Goal: Task Accomplishment & Management: Use online tool/utility

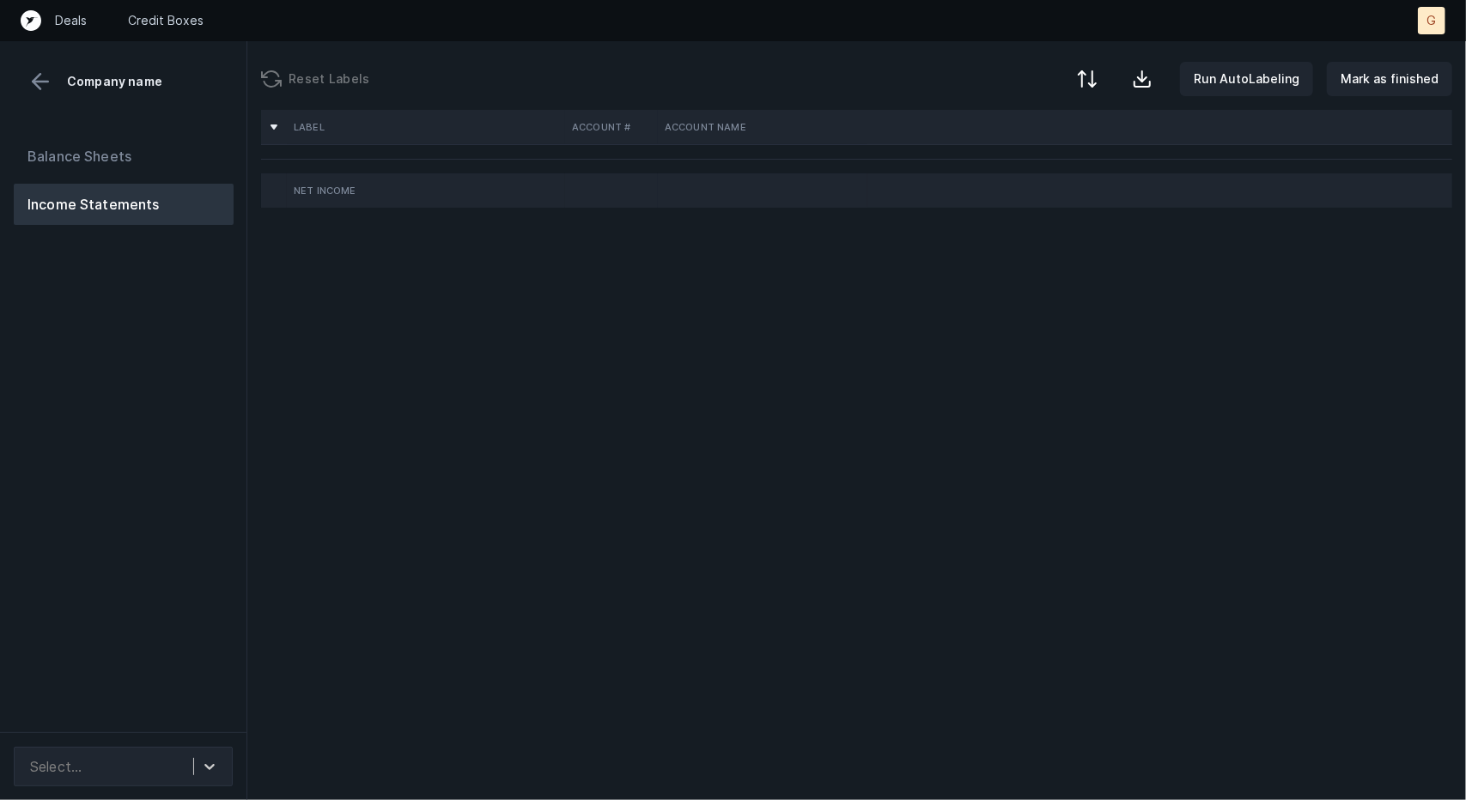
click at [355, 197] on td "Net Income" at bounding box center [426, 190] width 278 height 34
click at [128, 167] on button "Balance Sheets" at bounding box center [124, 156] width 220 height 41
click at [112, 203] on button "Income Statements" at bounding box center [124, 204] width 220 height 41
click at [277, 128] on th at bounding box center [274, 127] width 21 height 21
click at [99, 161] on button "Balance Sheets" at bounding box center [124, 156] width 220 height 41
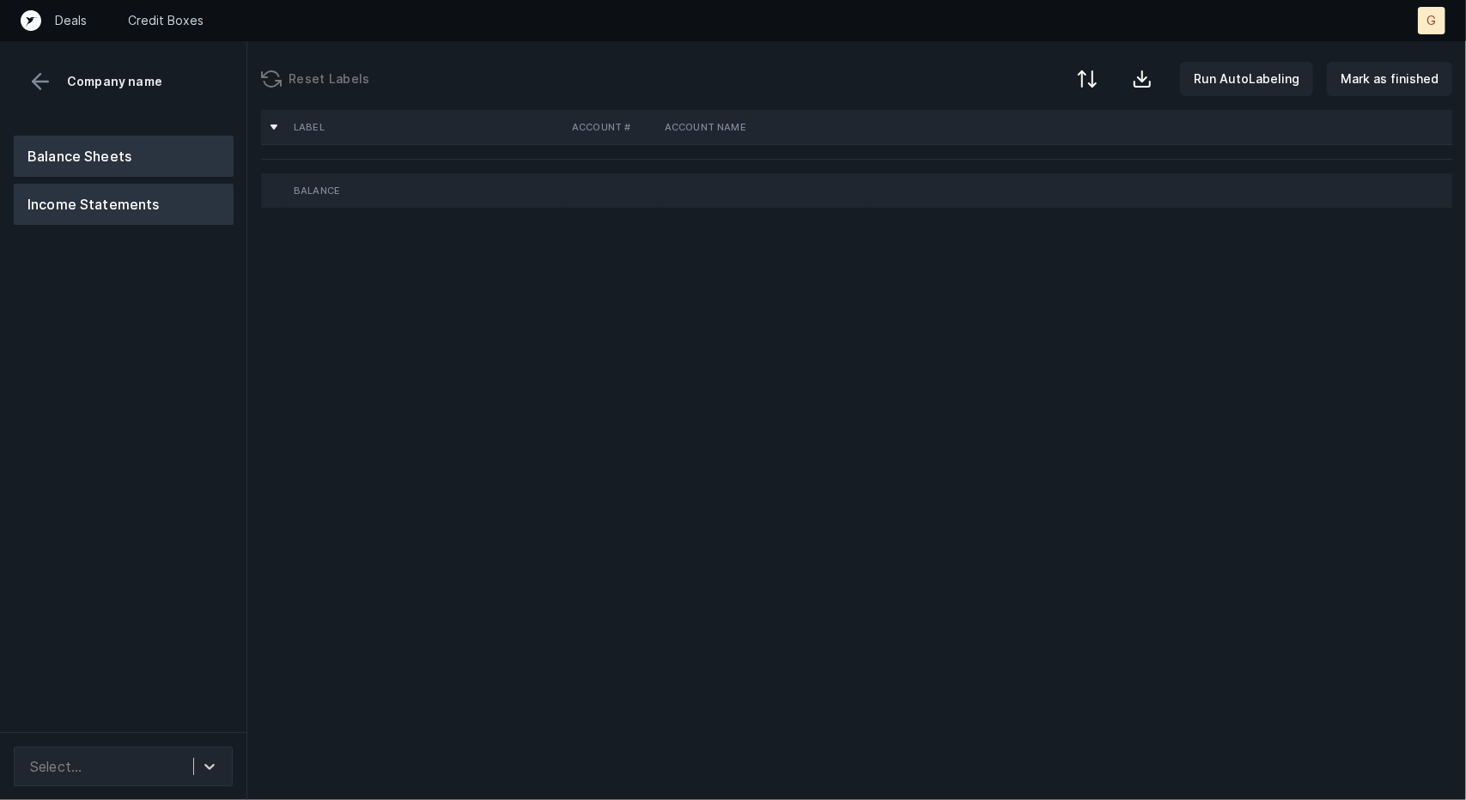
click at [211, 218] on button "Income Statements" at bounding box center [124, 204] width 220 height 41
click at [116, 161] on button "Balance Sheets" at bounding box center [124, 156] width 220 height 41
click at [278, 126] on th at bounding box center [274, 127] width 21 height 21
click at [174, 202] on button "Income Statements" at bounding box center [124, 204] width 220 height 41
click at [35, 75] on button at bounding box center [40, 82] width 26 height 26
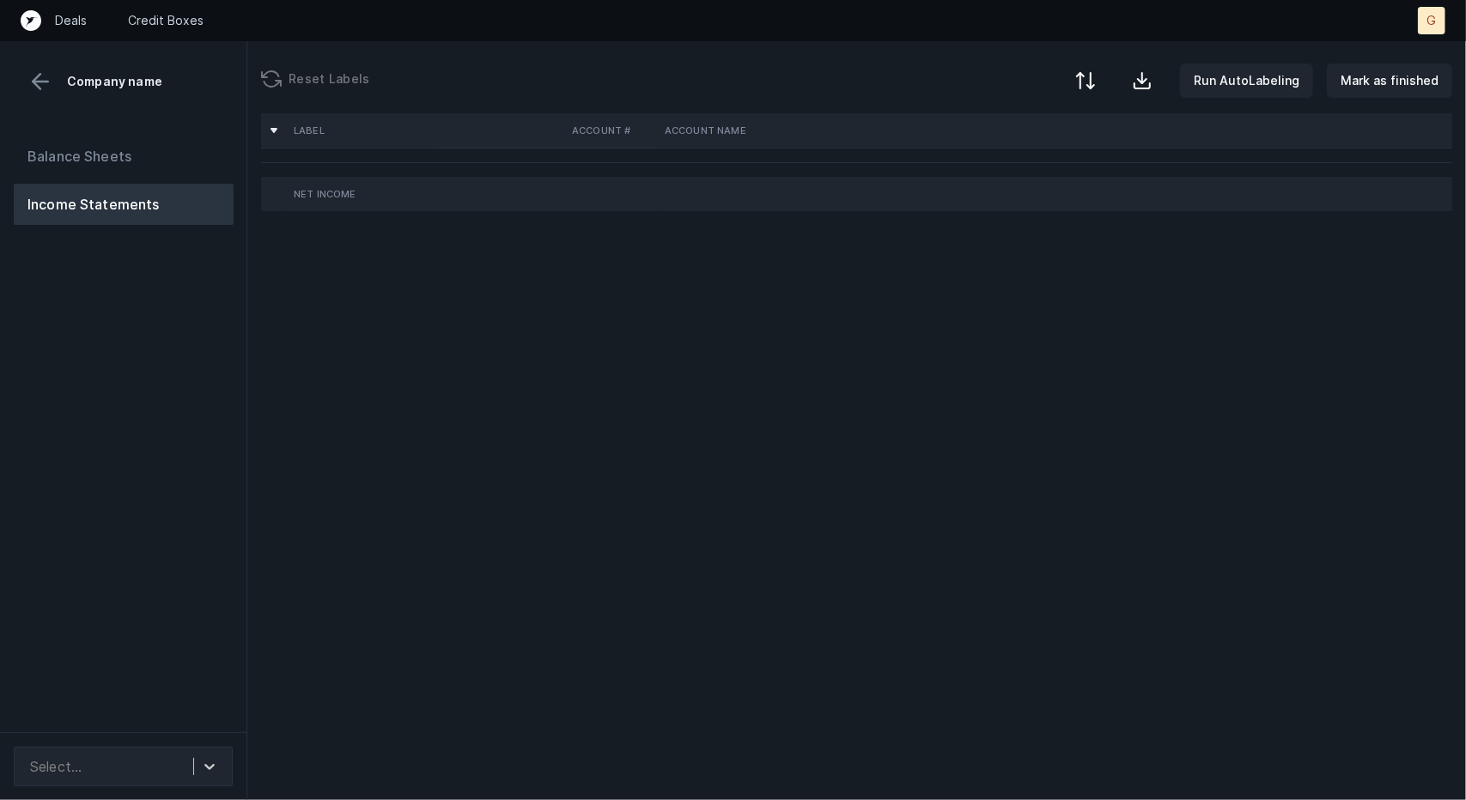
click at [1094, 88] on div at bounding box center [1085, 80] width 21 height 21
click at [989, 169] on div "By Hum label" at bounding box center [1011, 183] width 172 height 34
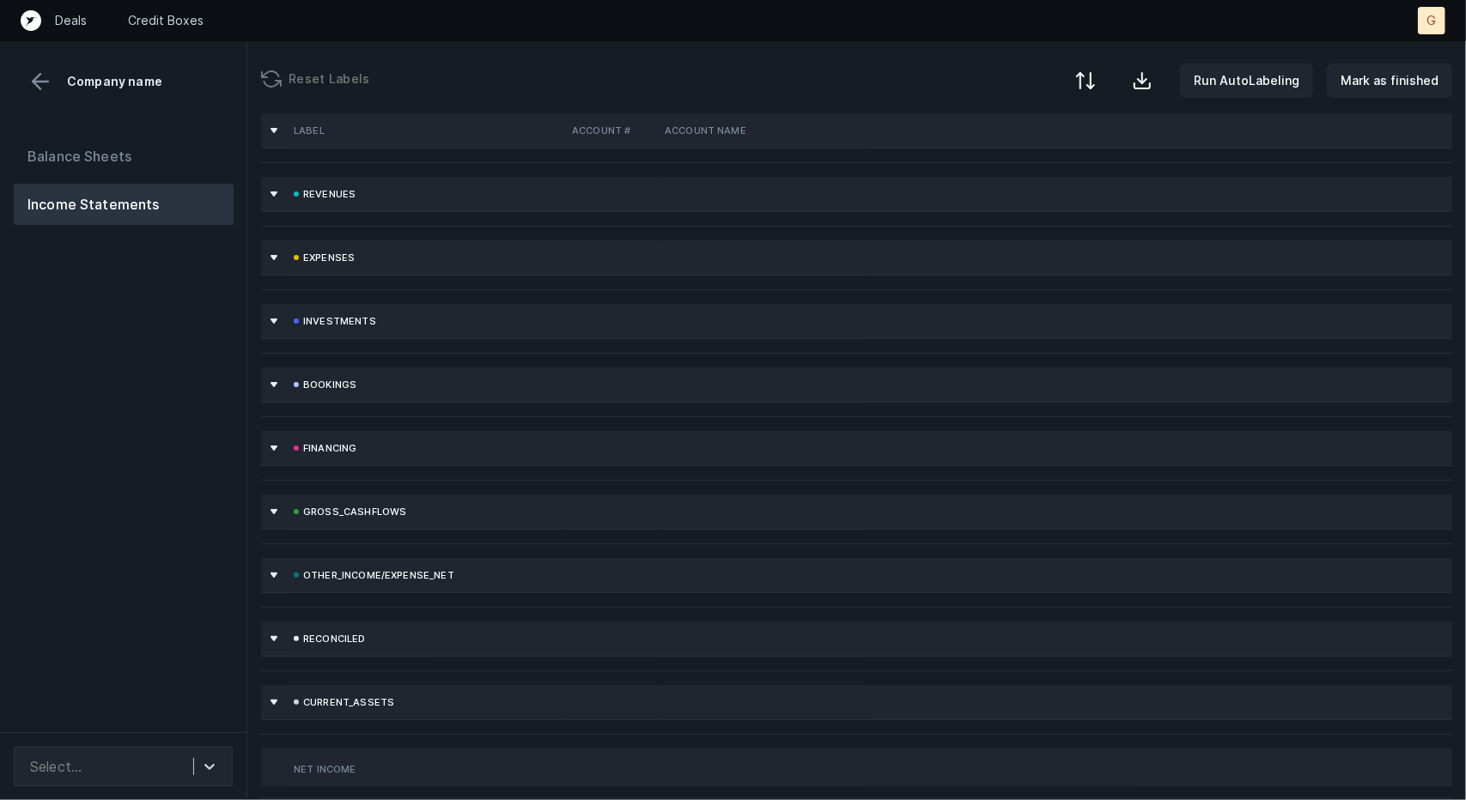
click at [1100, 92] on button at bounding box center [1085, 81] width 38 height 38
click at [995, 147] on div "By original order" at bounding box center [986, 148] width 97 height 21
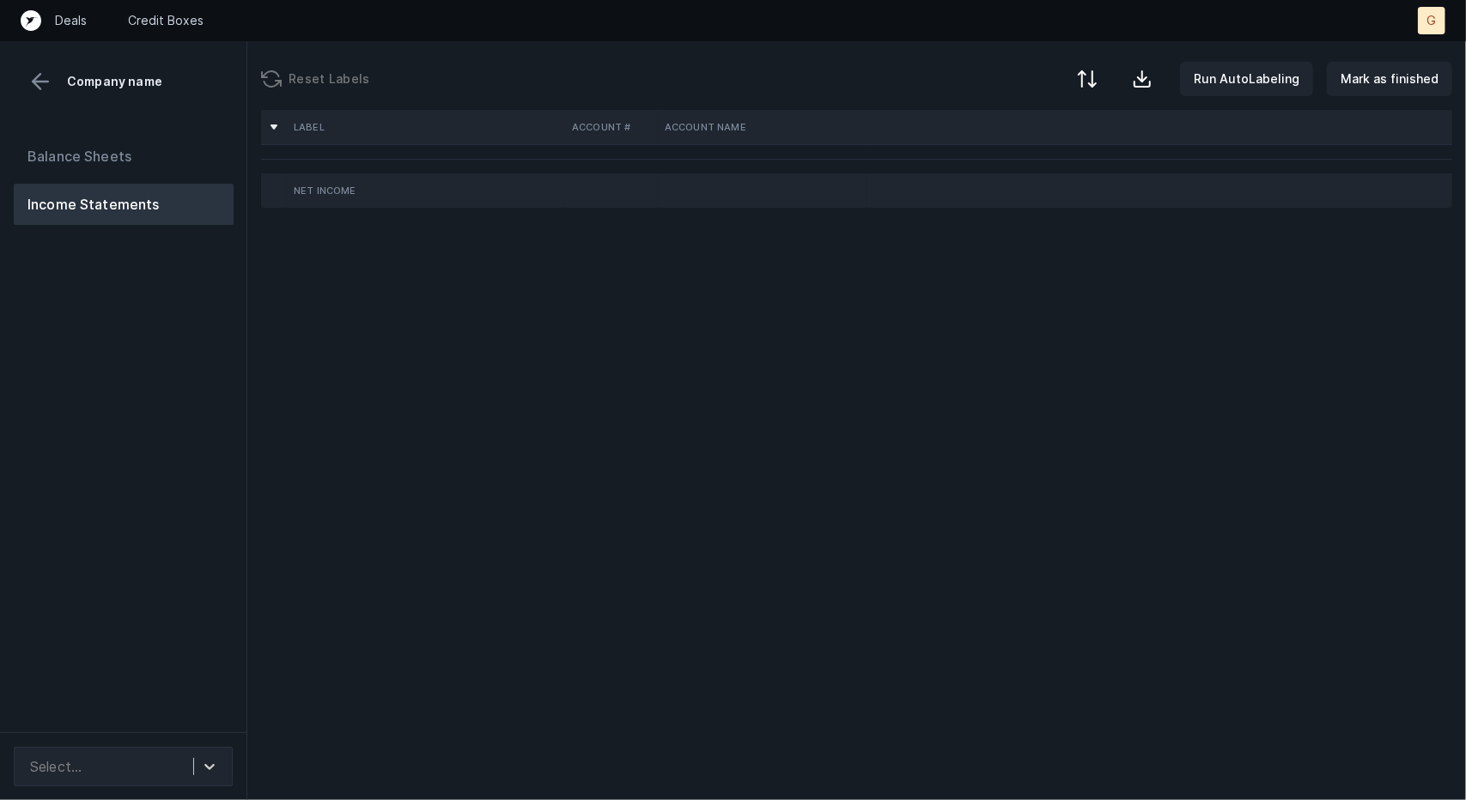
click at [297, 192] on td "Net Income" at bounding box center [426, 190] width 278 height 34
click at [141, 169] on button "Balance Sheets" at bounding box center [124, 156] width 220 height 41
click at [137, 206] on button "Income Statements" at bounding box center [124, 204] width 220 height 41
click at [1144, 77] on div at bounding box center [1140, 80] width 21 height 21
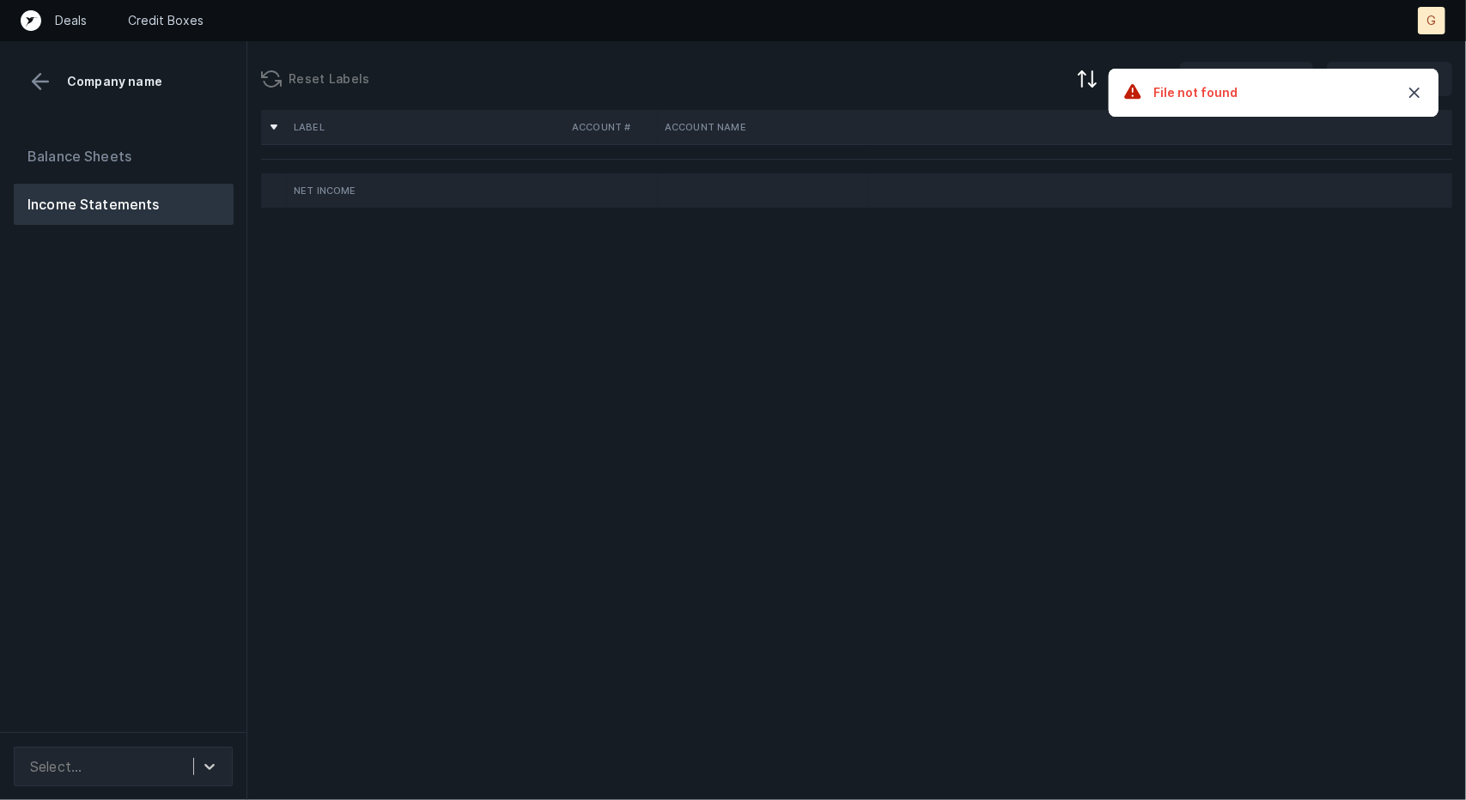
click at [1418, 93] on icon "button" at bounding box center [1414, 92] width 21 height 21
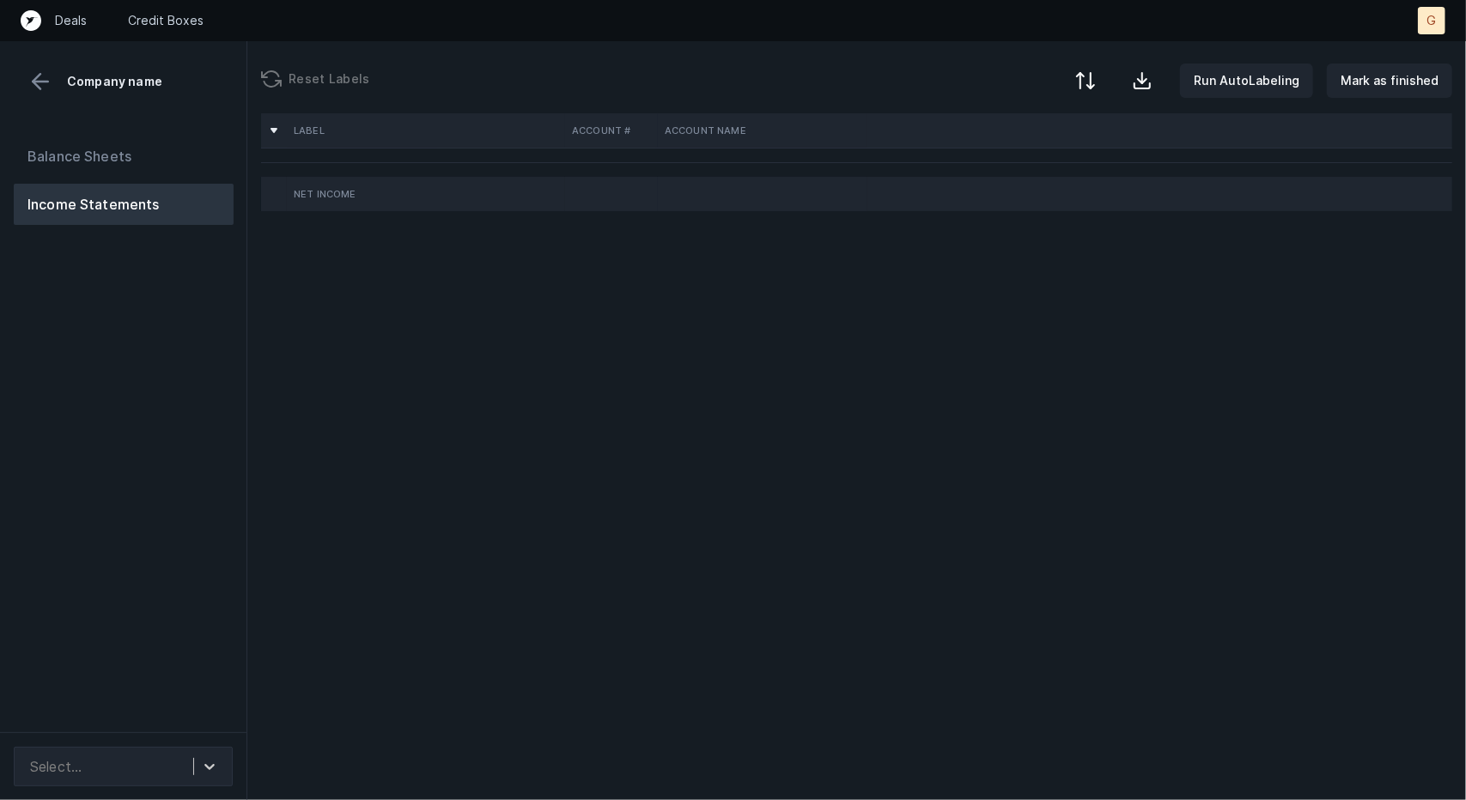
click at [1095, 64] on button at bounding box center [1085, 81] width 38 height 38
click at [998, 175] on div "By Hum label" at bounding box center [976, 183] width 76 height 21
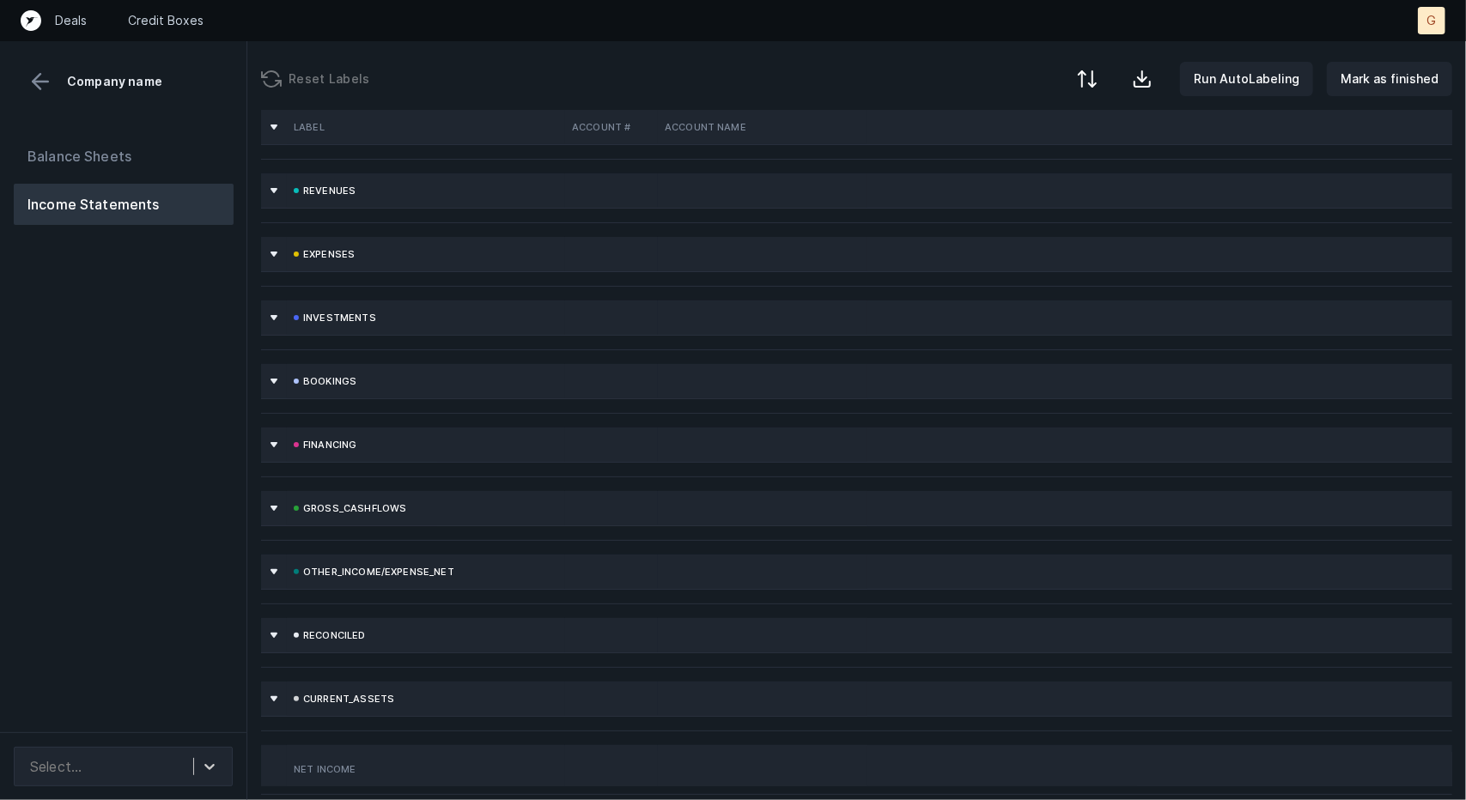
click at [273, 315] on th at bounding box center [274, 317] width 21 height 21
click at [275, 185] on th at bounding box center [274, 190] width 21 height 21
click at [1113, 78] on div "Run AutoLabeling Mark as finished" at bounding box center [1261, 79] width 382 height 34
click at [1084, 76] on button at bounding box center [1085, 81] width 38 height 38
click at [1013, 142] on div "By original order" at bounding box center [986, 147] width 97 height 21
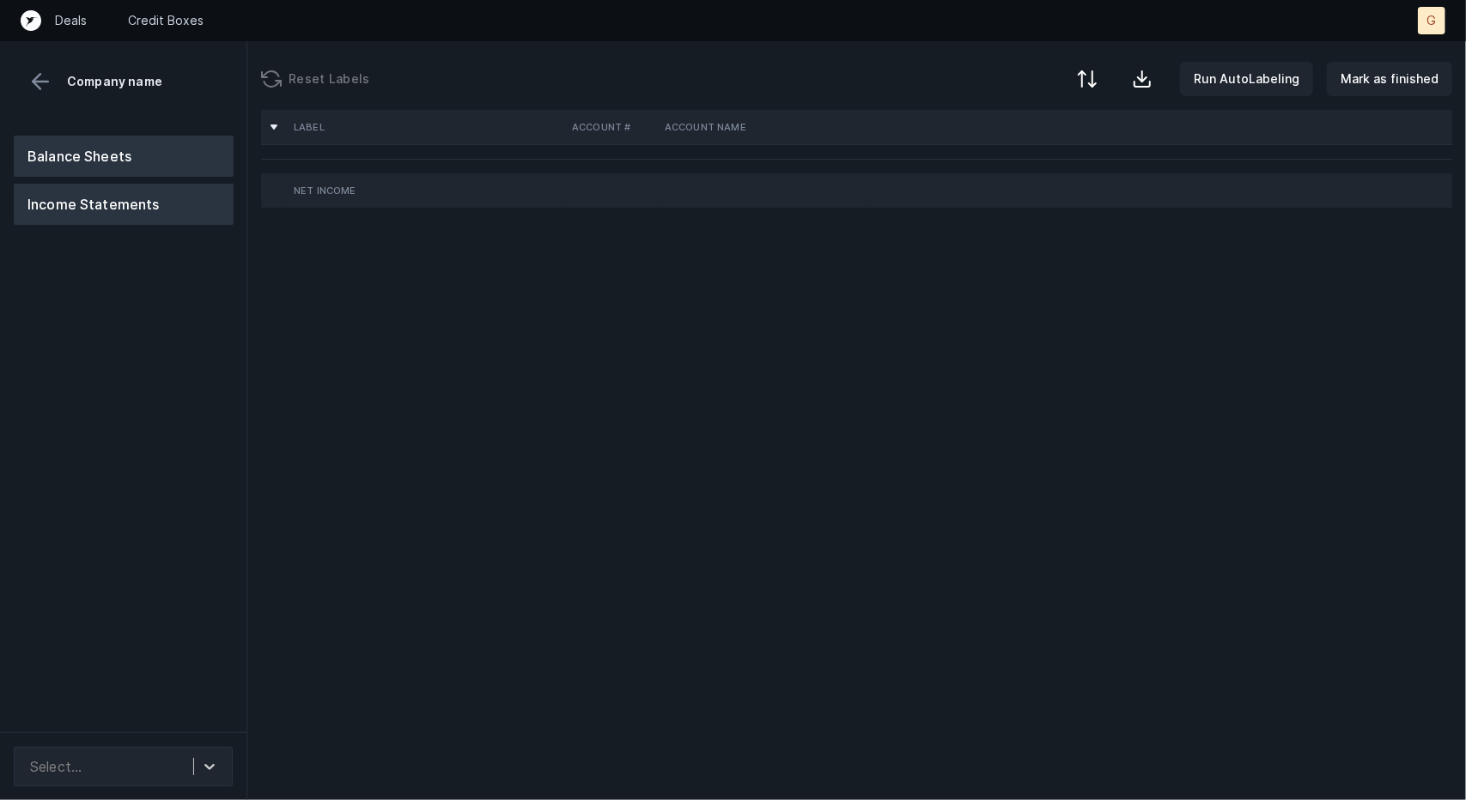
click at [93, 168] on button "Balance Sheets" at bounding box center [124, 156] width 220 height 41
click at [106, 193] on button "Income Statements" at bounding box center [124, 204] width 220 height 41
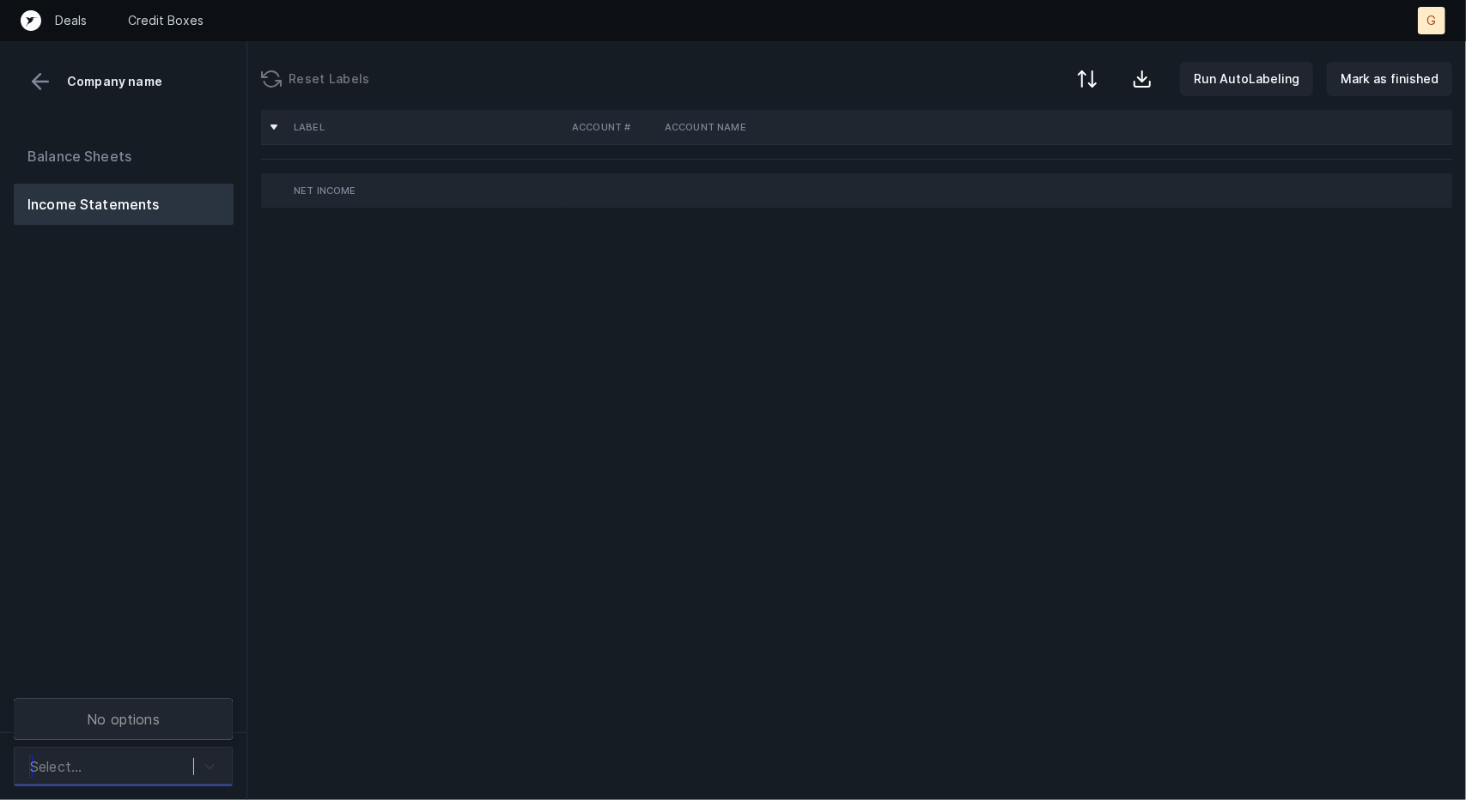
click at [222, 772] on div at bounding box center [209, 766] width 31 height 31
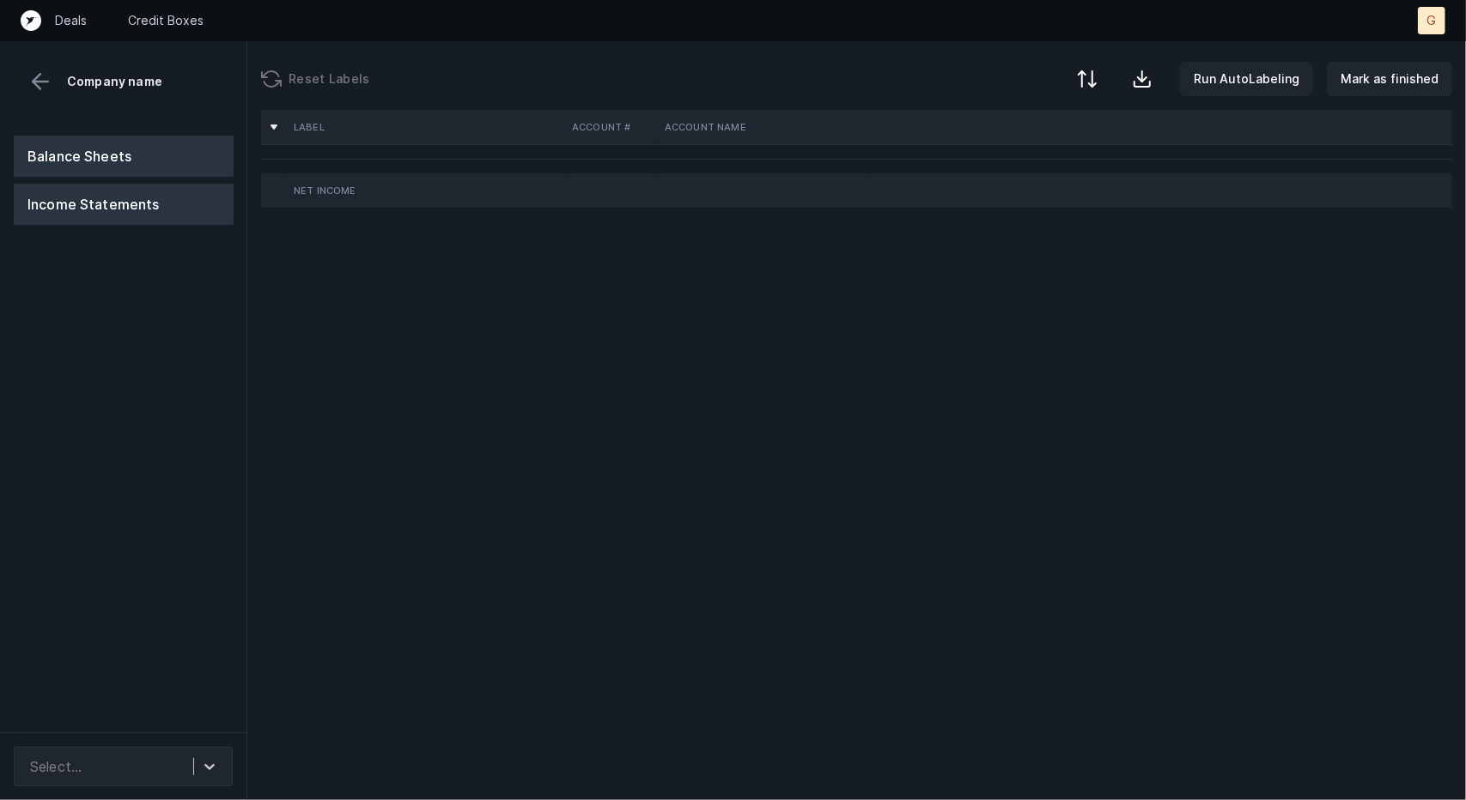
click at [134, 160] on button "Balance Sheets" at bounding box center [124, 156] width 220 height 41
click at [122, 209] on button "Income Statements" at bounding box center [124, 204] width 220 height 41
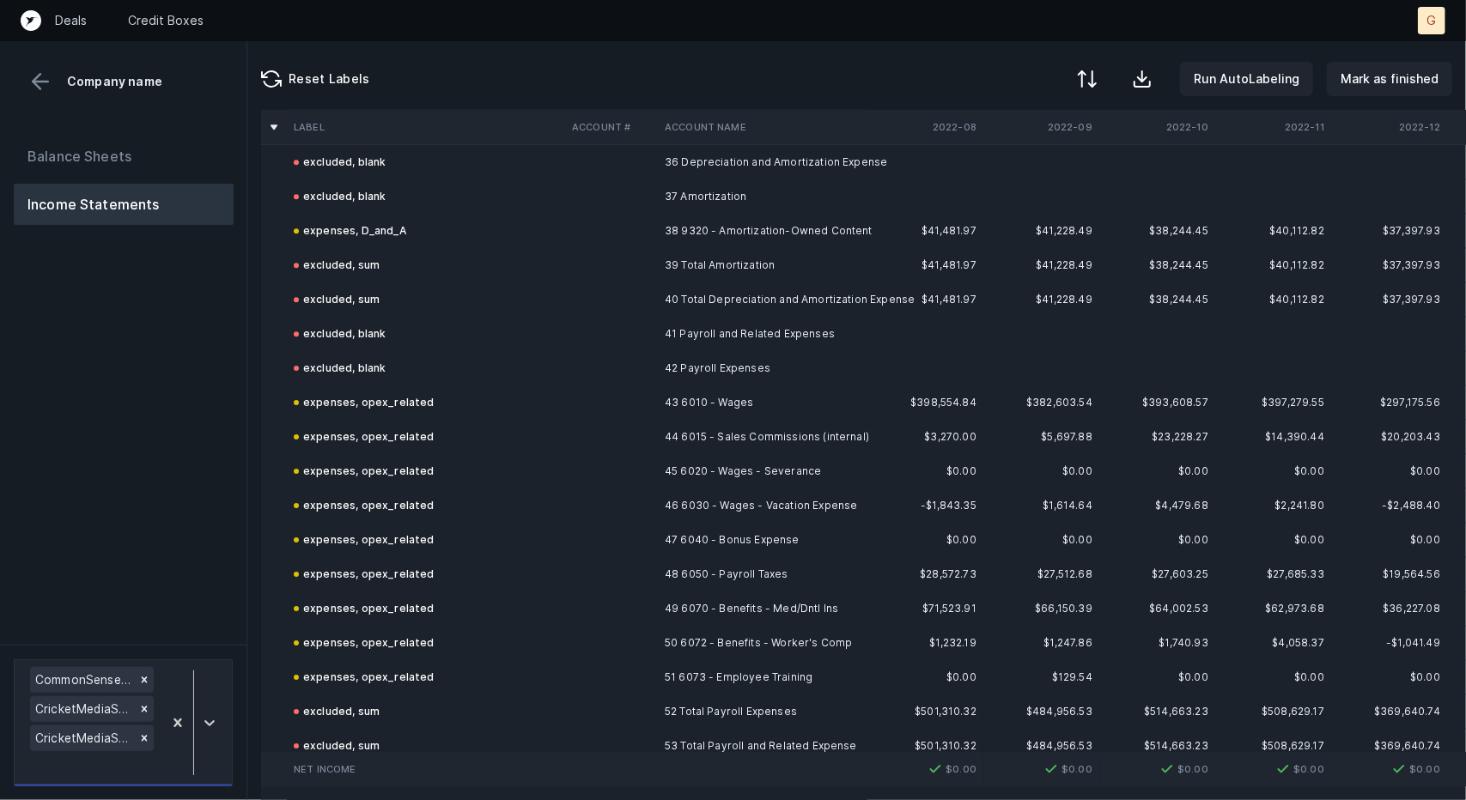
scroll to position [3645, 0]
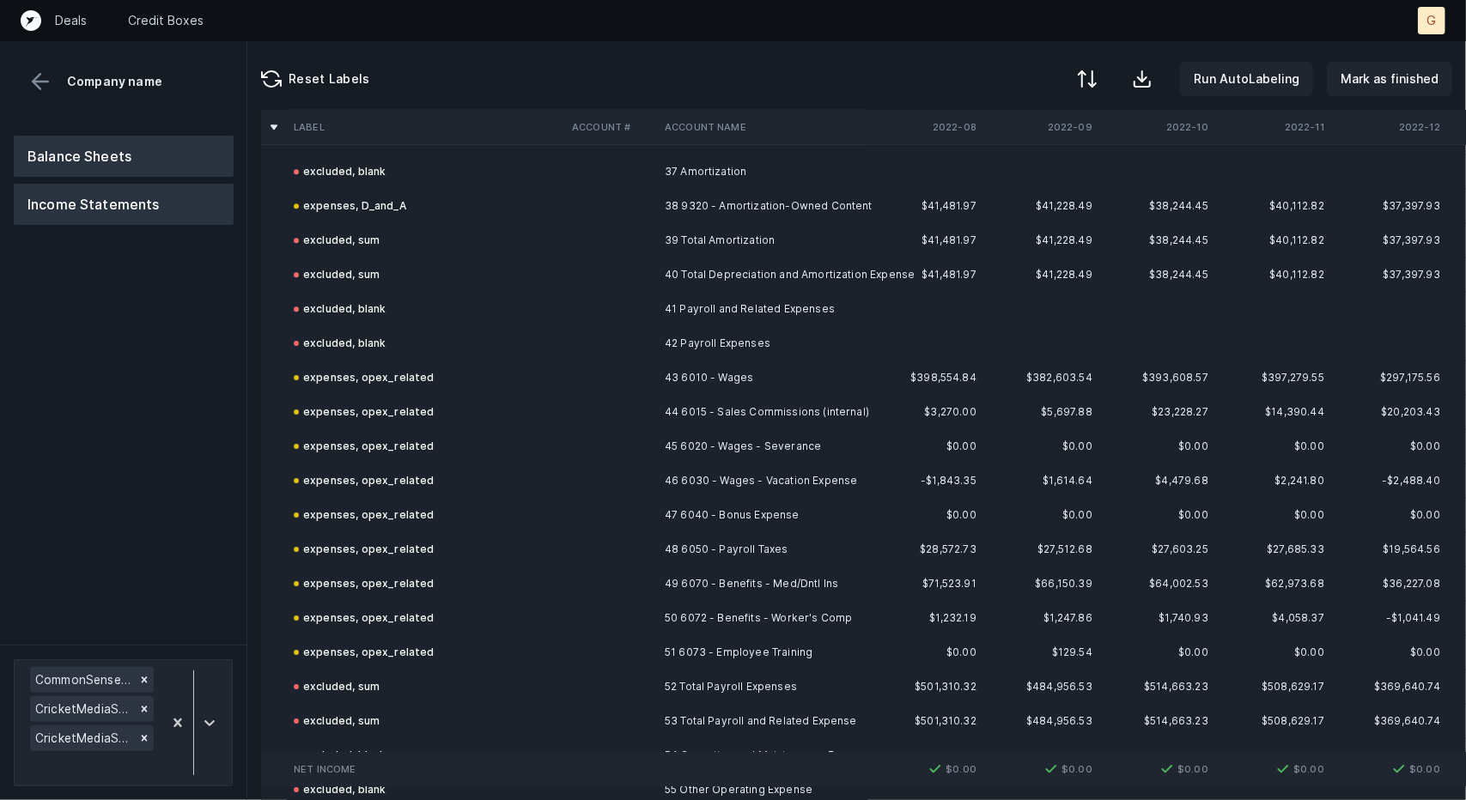
click at [105, 162] on button "Balance Sheets" at bounding box center [124, 156] width 220 height 41
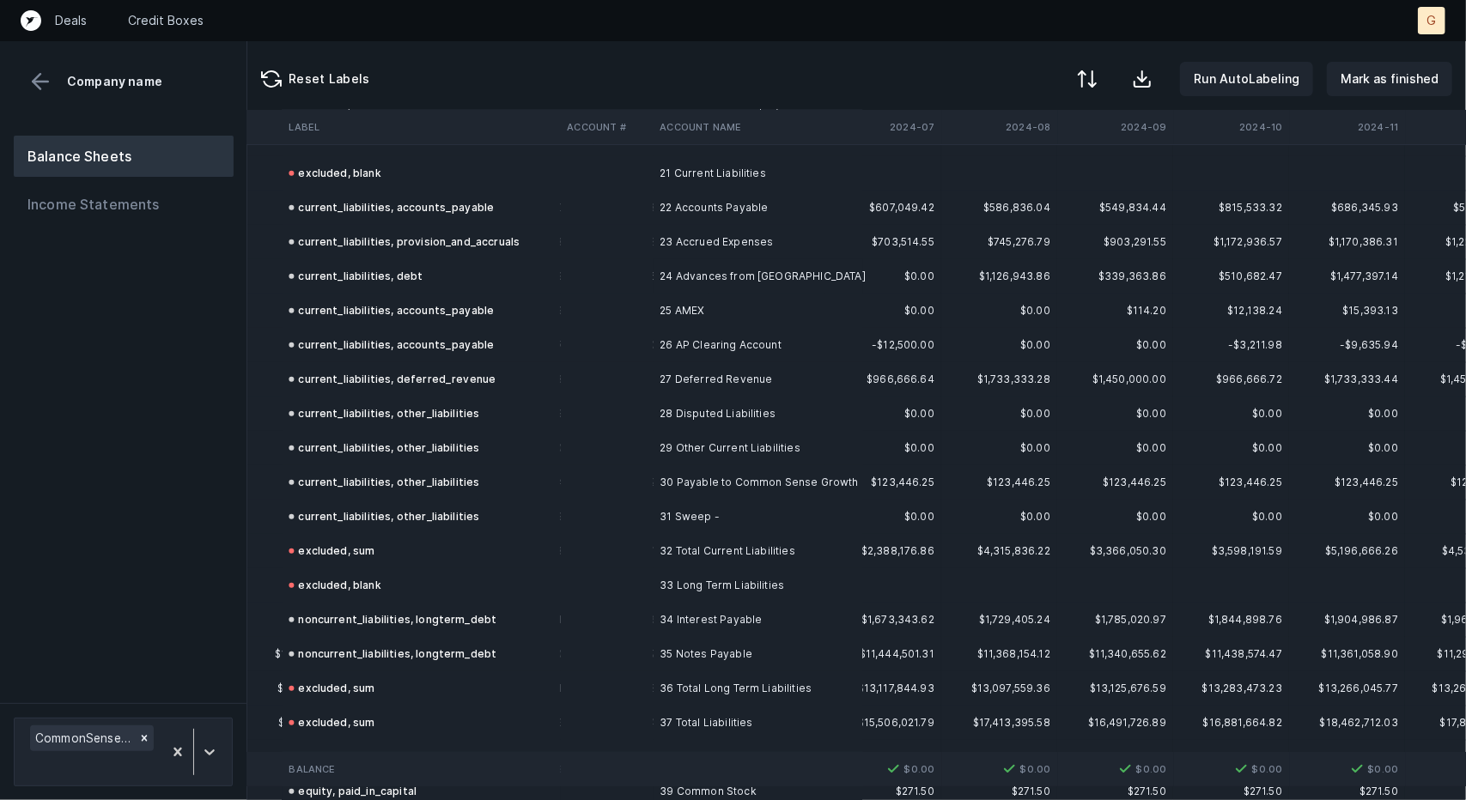
scroll to position [979, 2708]
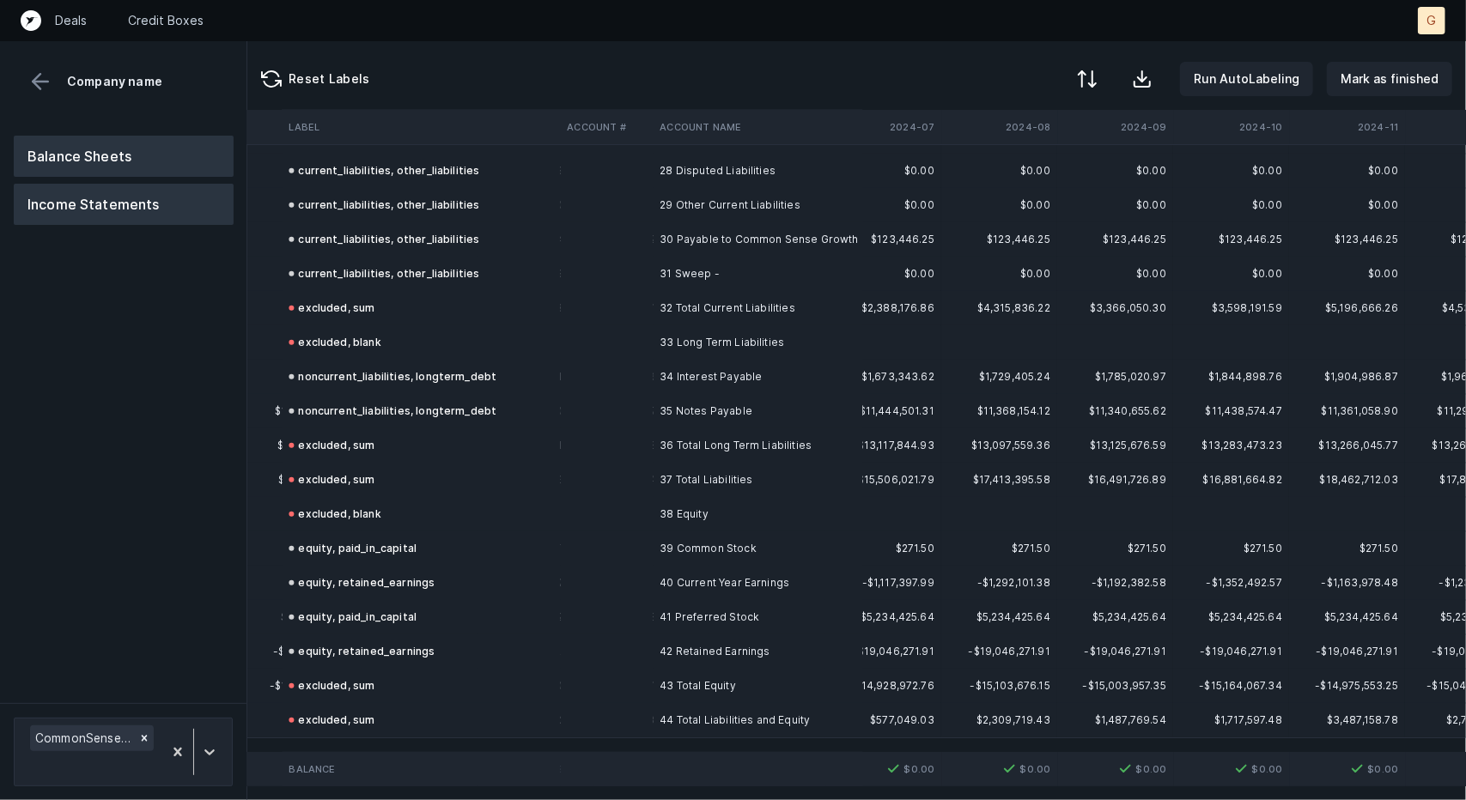
click at [120, 189] on button "Income Statements" at bounding box center [124, 204] width 220 height 41
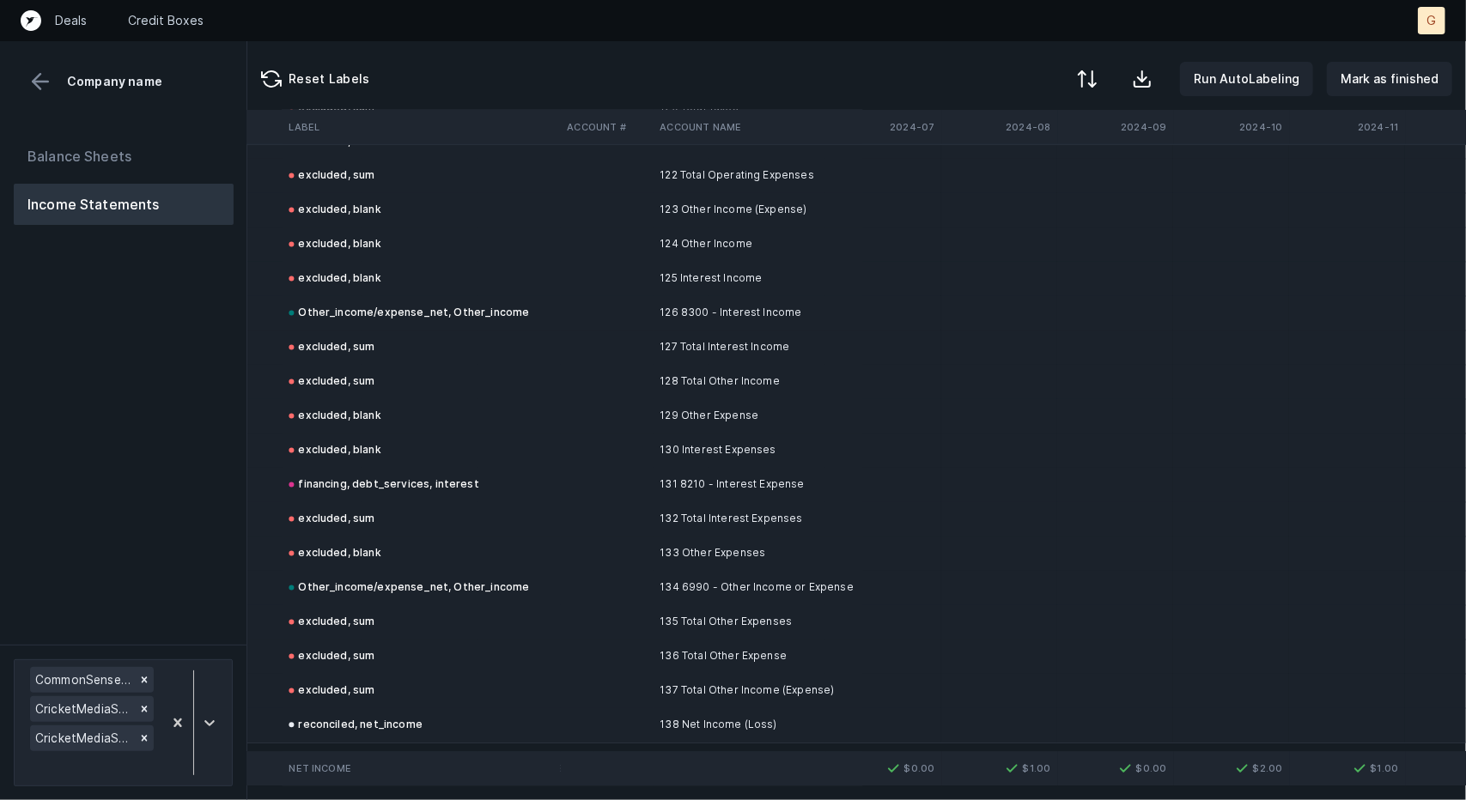
scroll to position [6577, 2708]
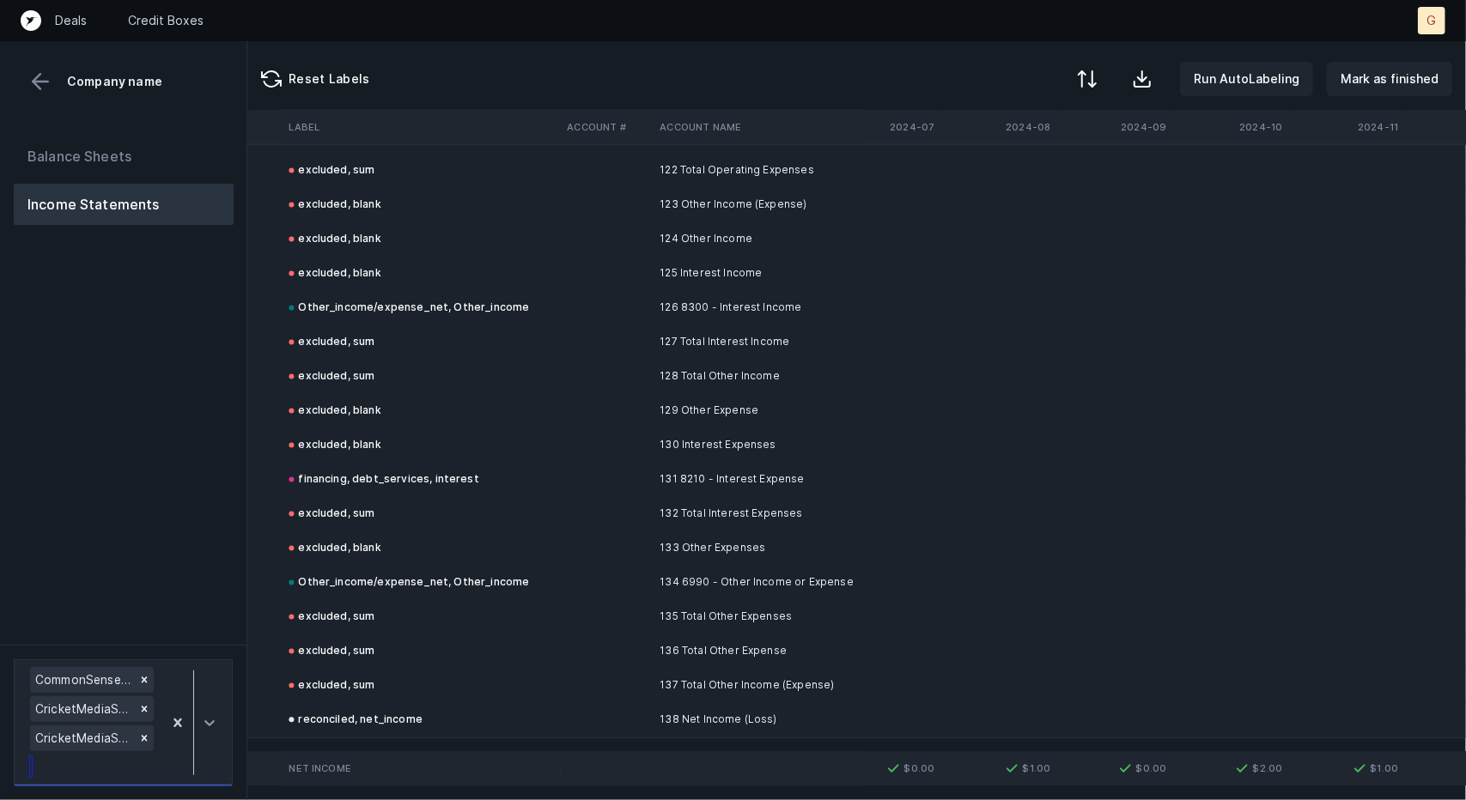
click at [209, 723] on icon at bounding box center [209, 722] width 17 height 17
click at [77, 684] on div "CommonSenseNetworks_P&L(2023-2024)_Cleaned.csv" at bounding box center [82, 680] width 105 height 26
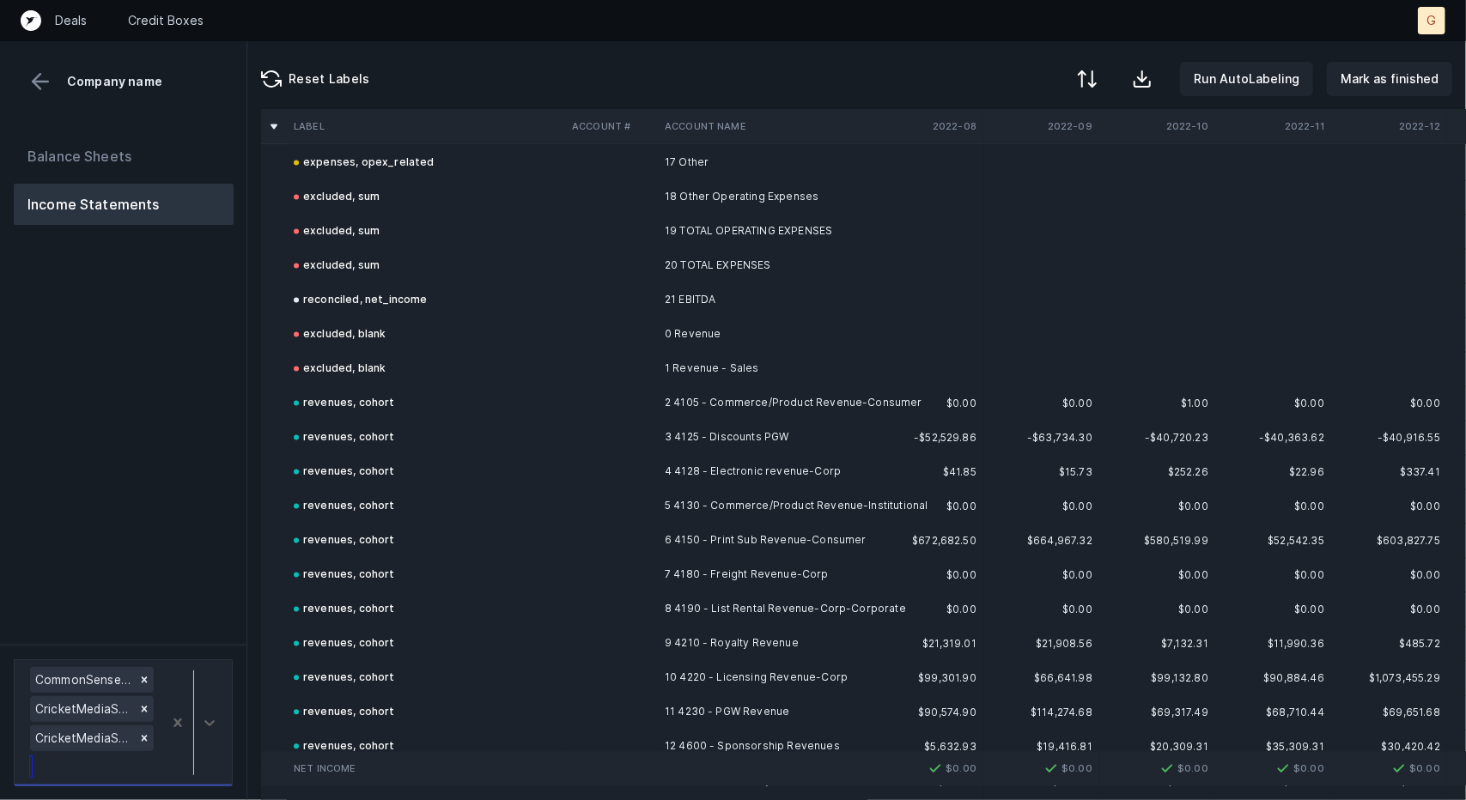
scroll to position [2225, 0]
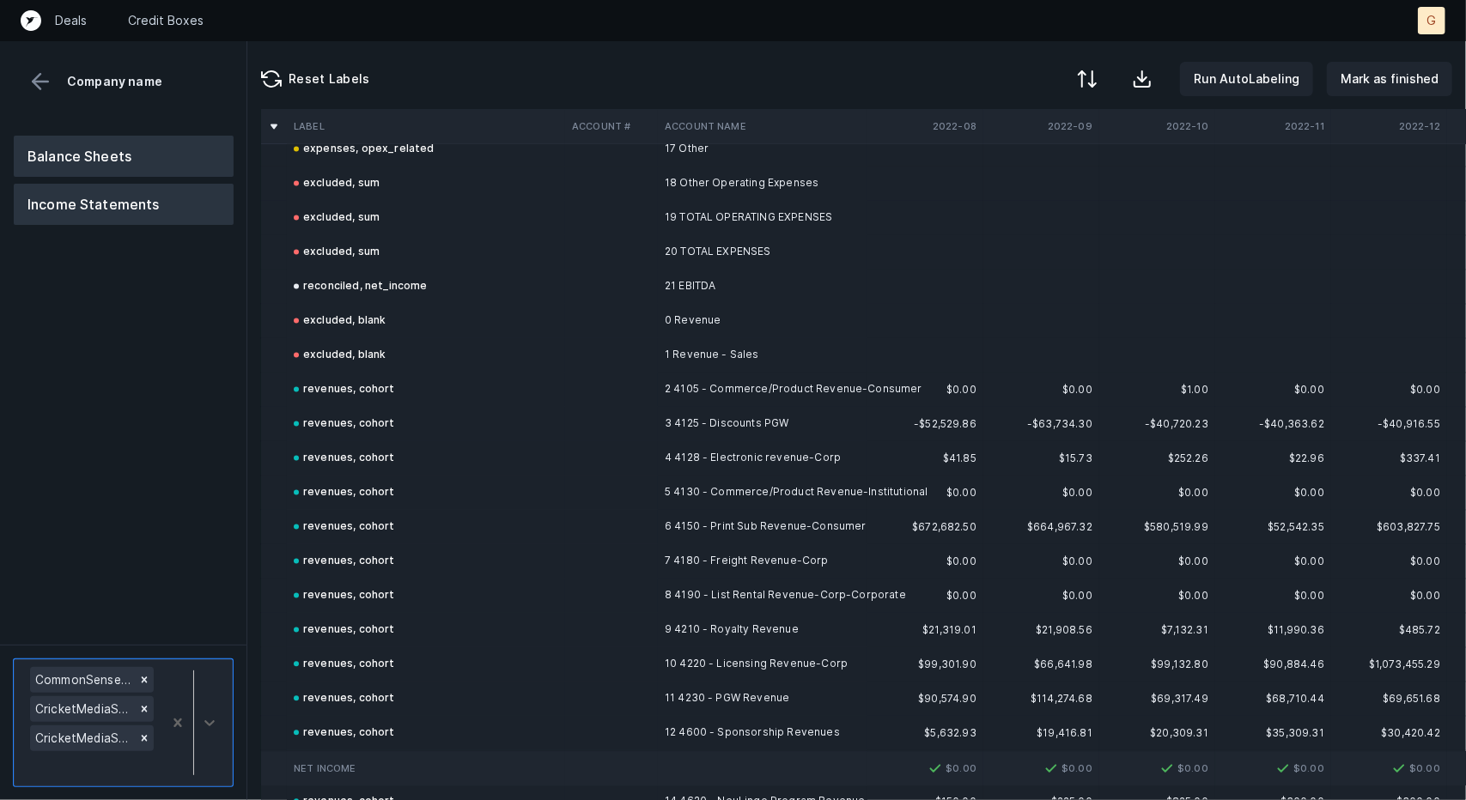
click at [167, 166] on button "Balance Sheets" at bounding box center [124, 156] width 220 height 41
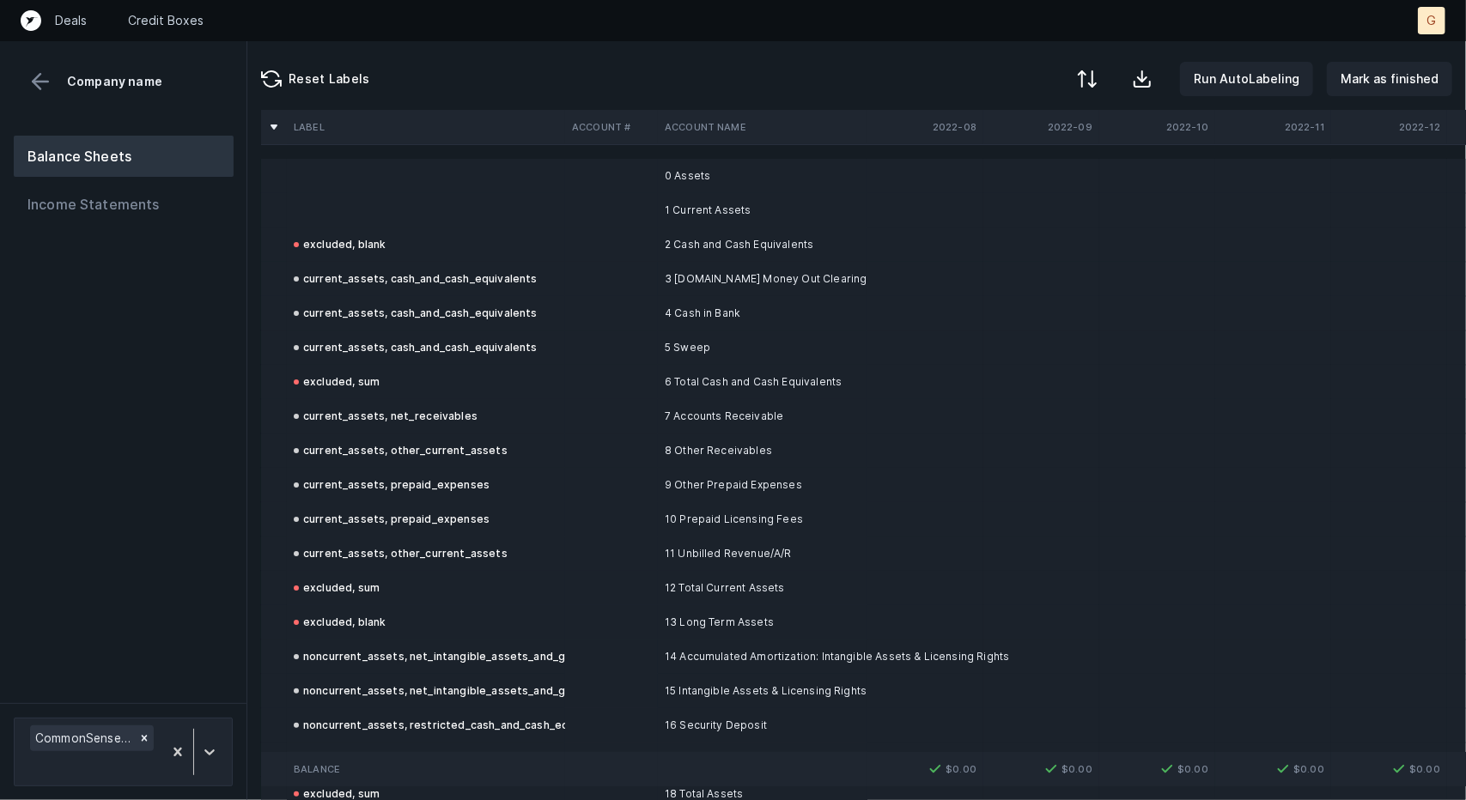
click at [345, 204] on td at bounding box center [426, 210] width 278 height 34
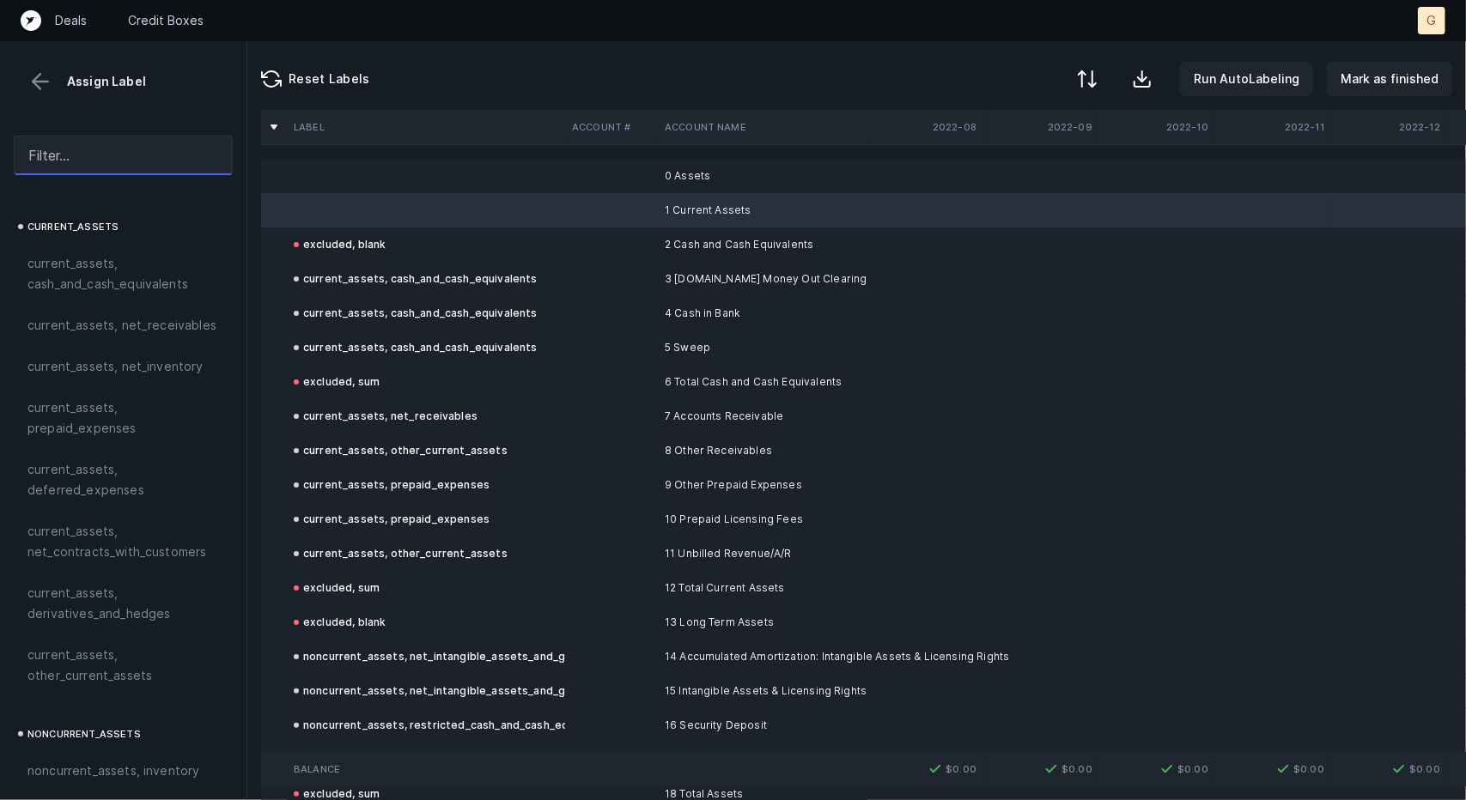
click at [153, 149] on input "text" at bounding box center [123, 155] width 219 height 39
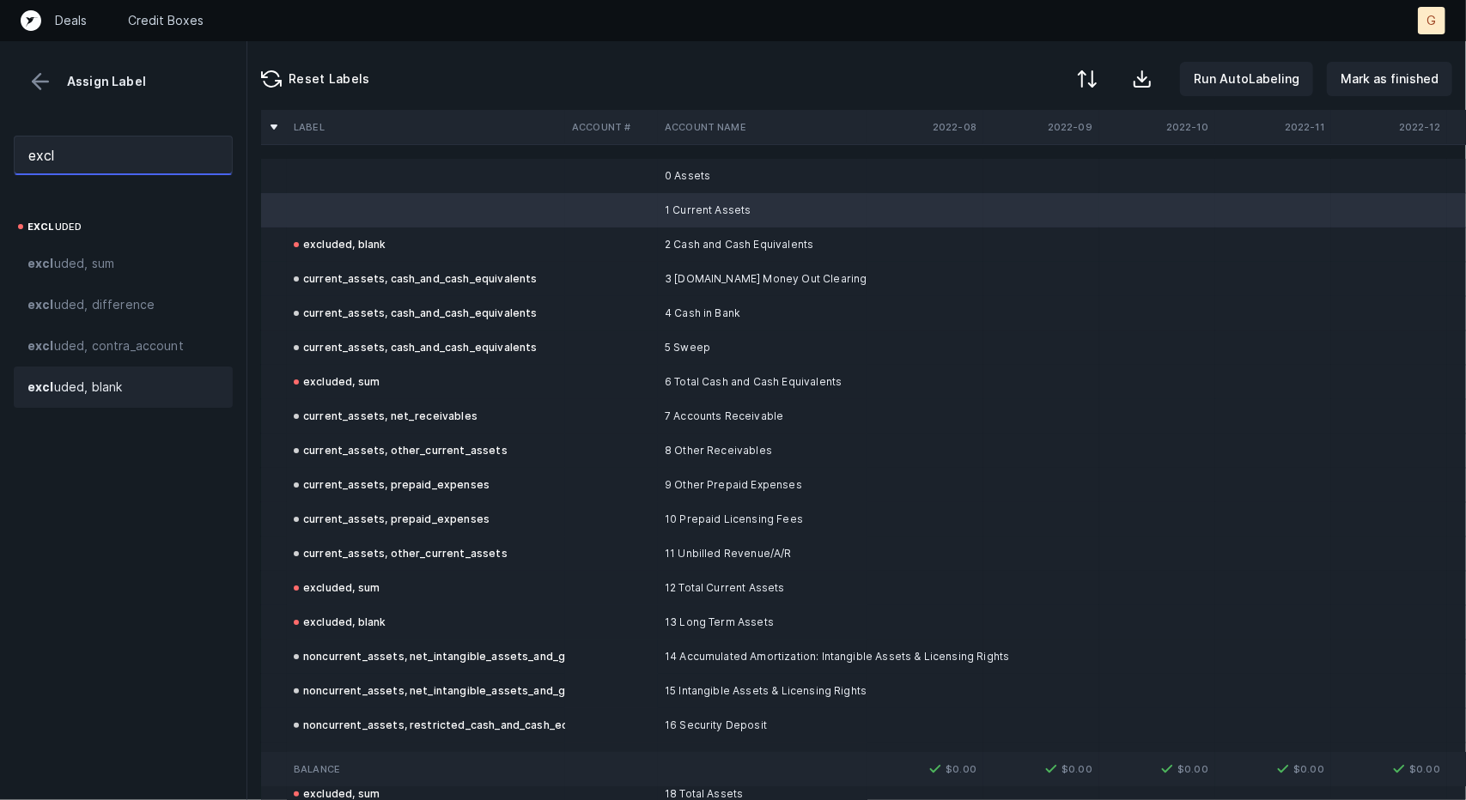
type input "excl"
click at [106, 379] on span "excl uded, blank" at bounding box center [74, 387] width 94 height 21
click at [336, 168] on td at bounding box center [426, 176] width 278 height 34
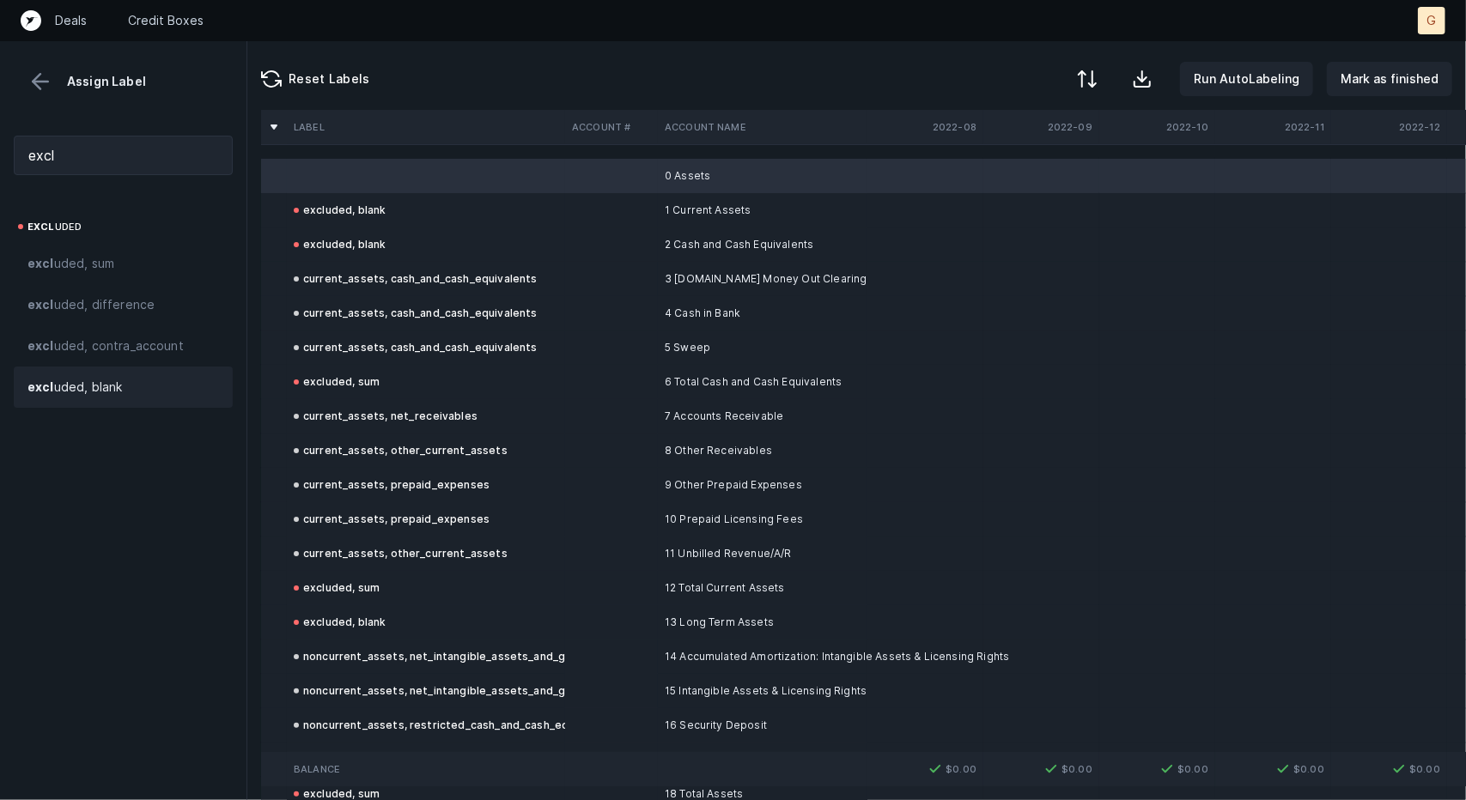
click at [95, 384] on span "excl uded, blank" at bounding box center [74, 387] width 94 height 21
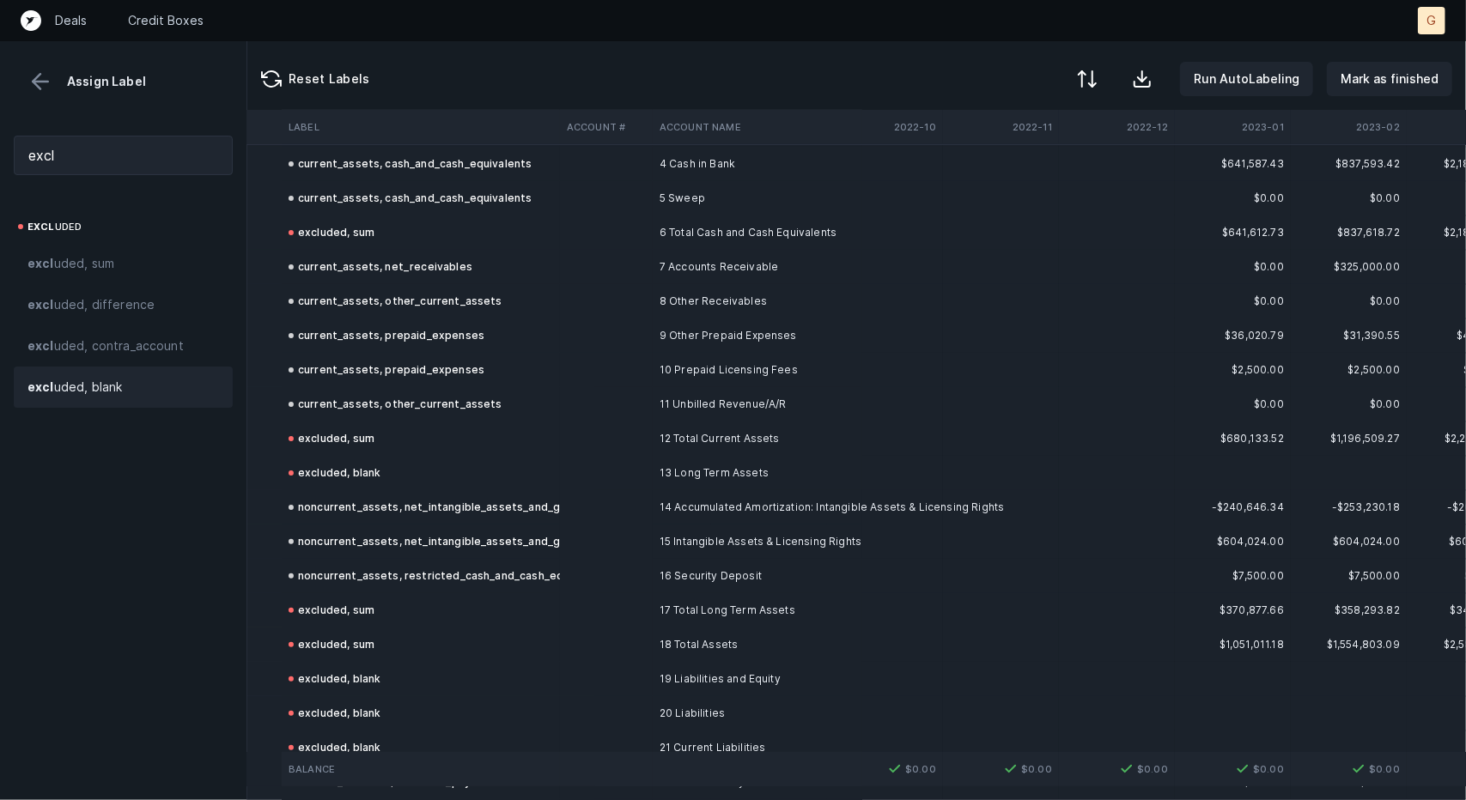
scroll to position [15, 272]
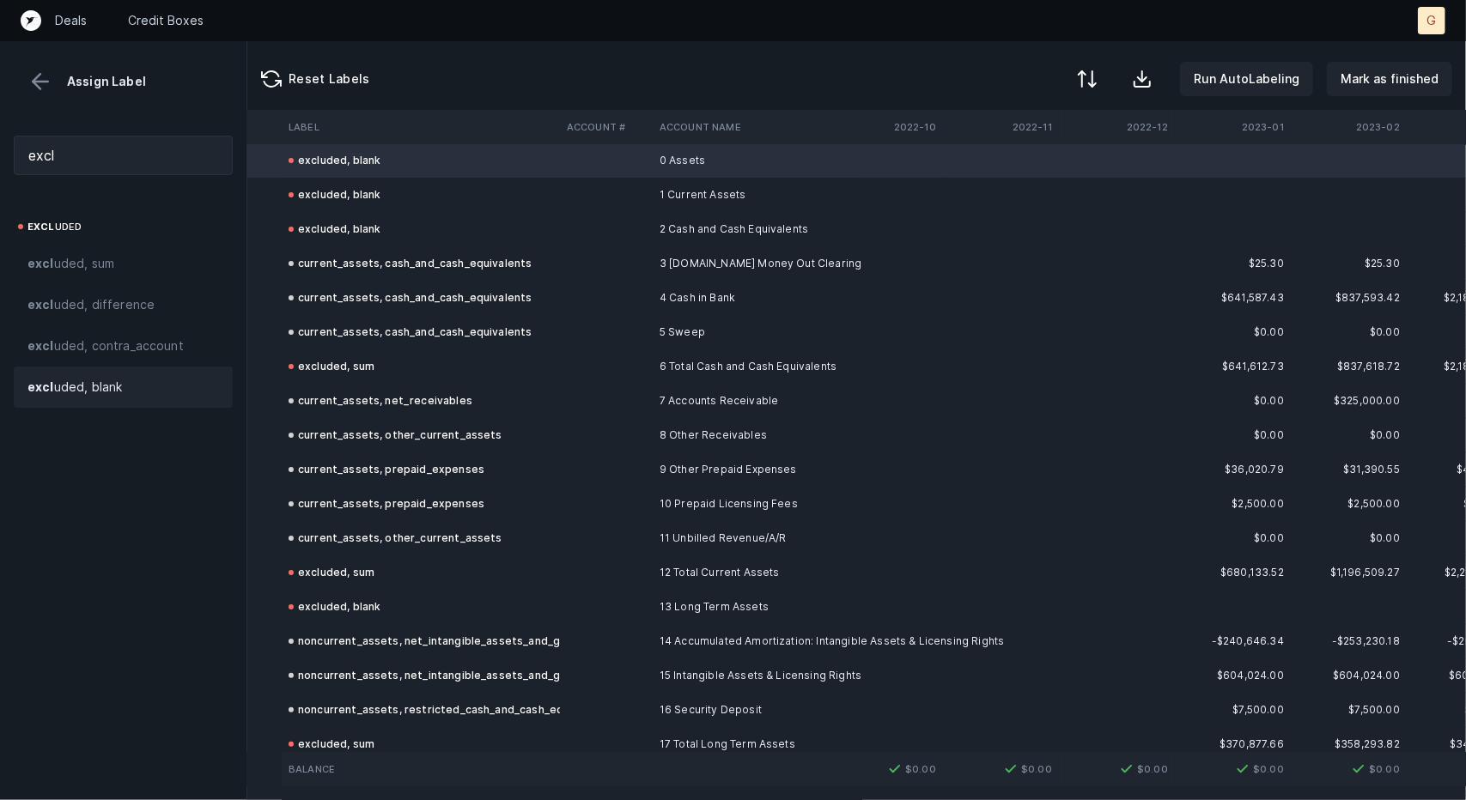
click at [38, 76] on button at bounding box center [40, 82] width 26 height 26
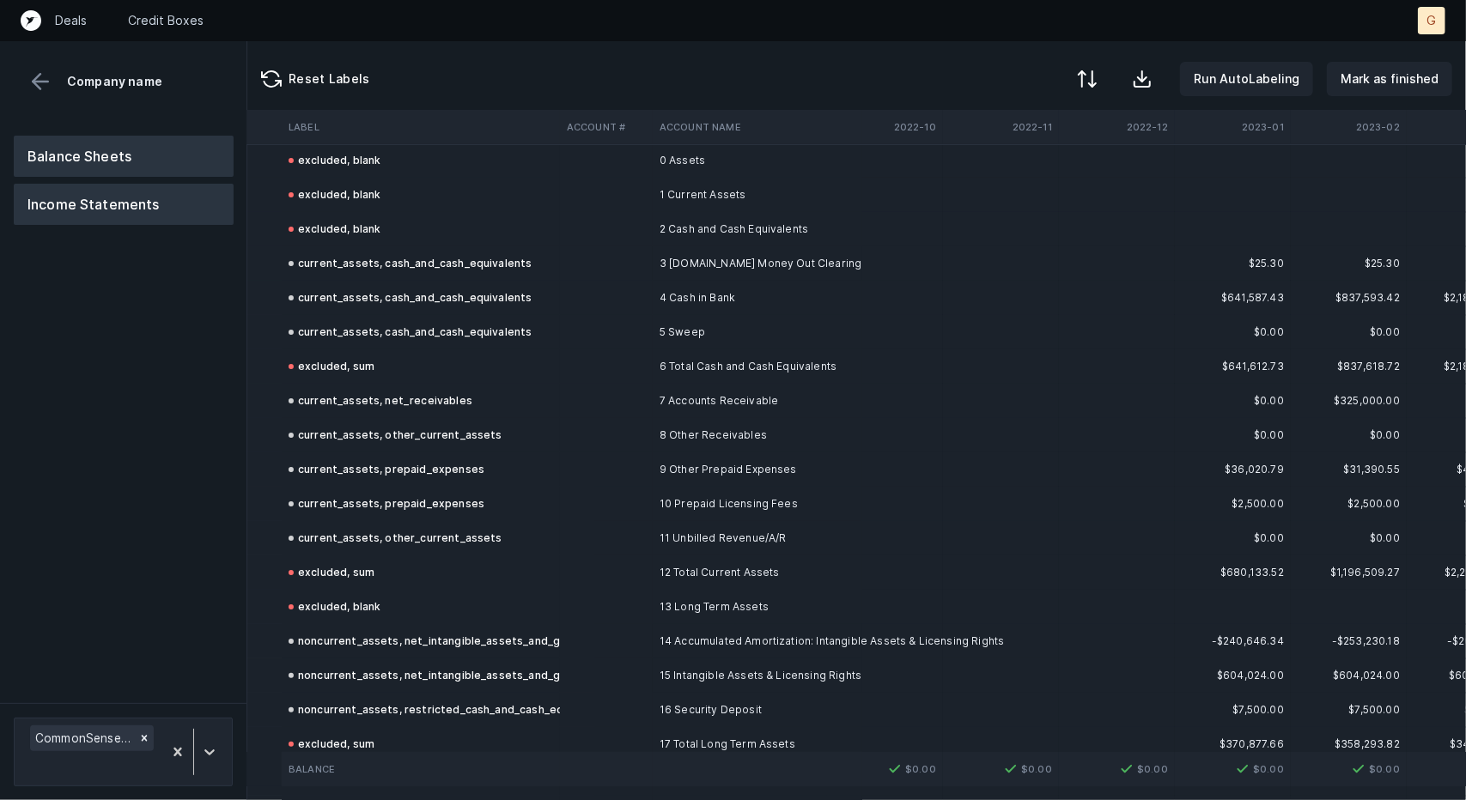
click at [99, 186] on button "Income Statements" at bounding box center [124, 204] width 220 height 41
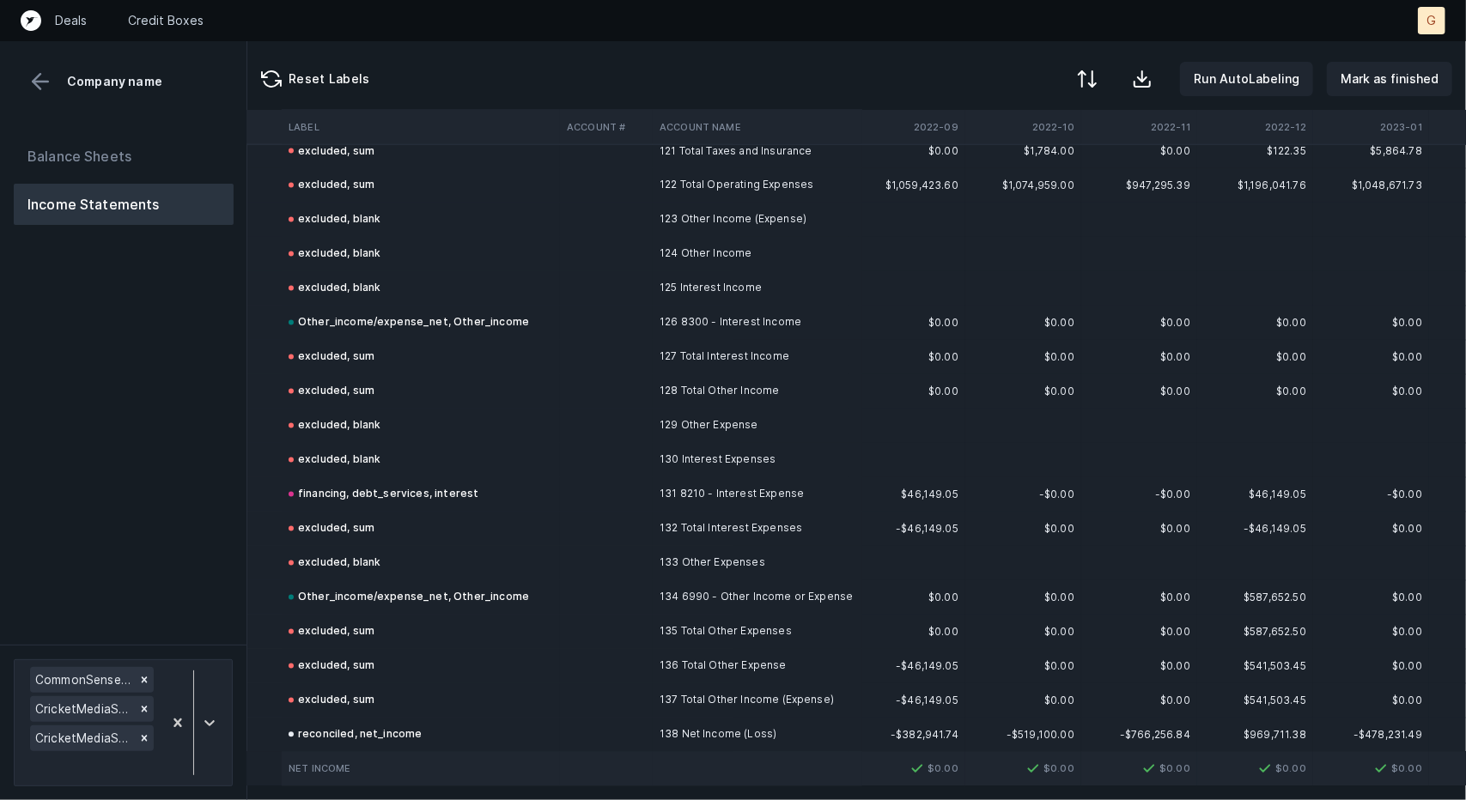
scroll to position [6577, 134]
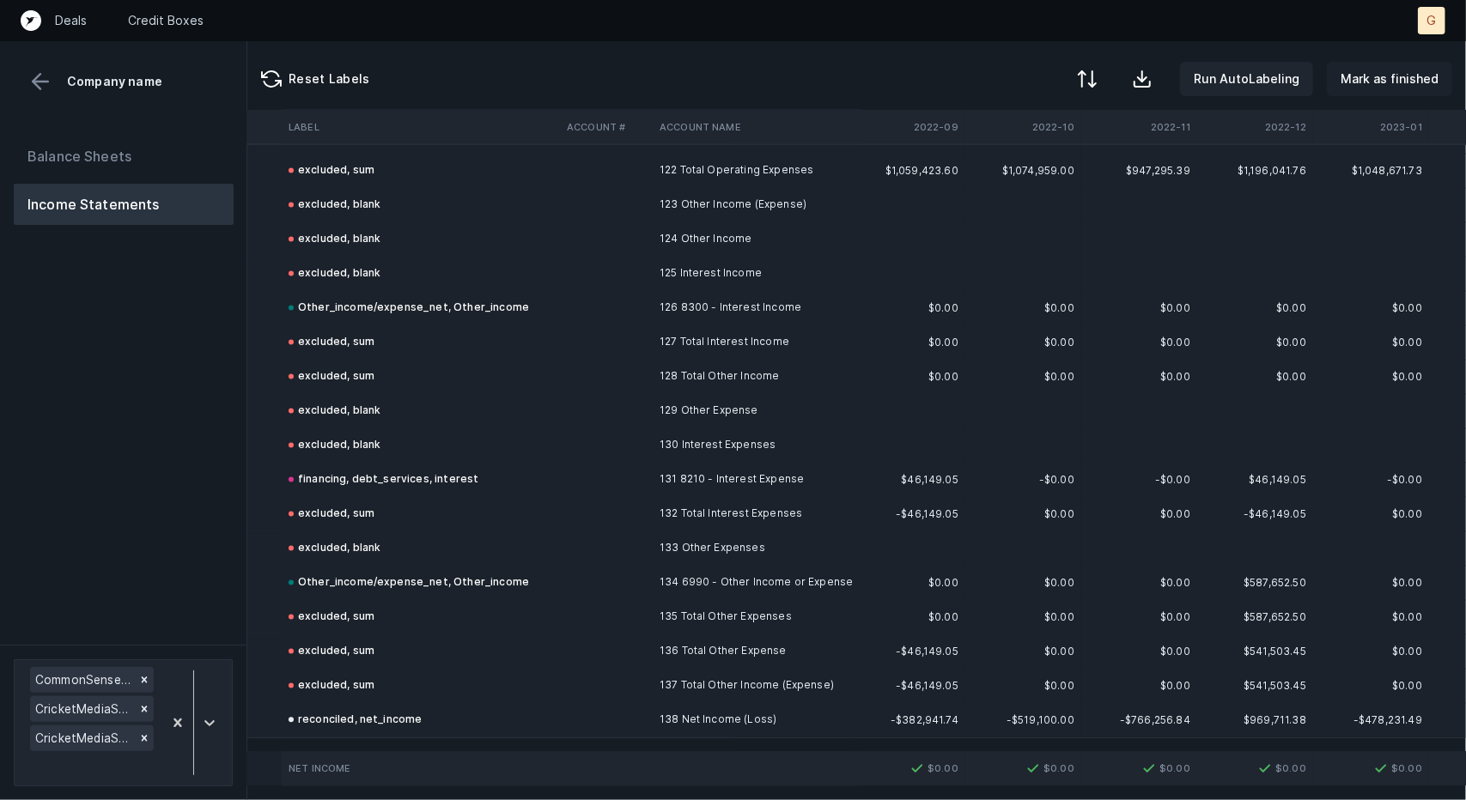
click at [1396, 90] on button "Mark as finished" at bounding box center [1388, 79] width 125 height 34
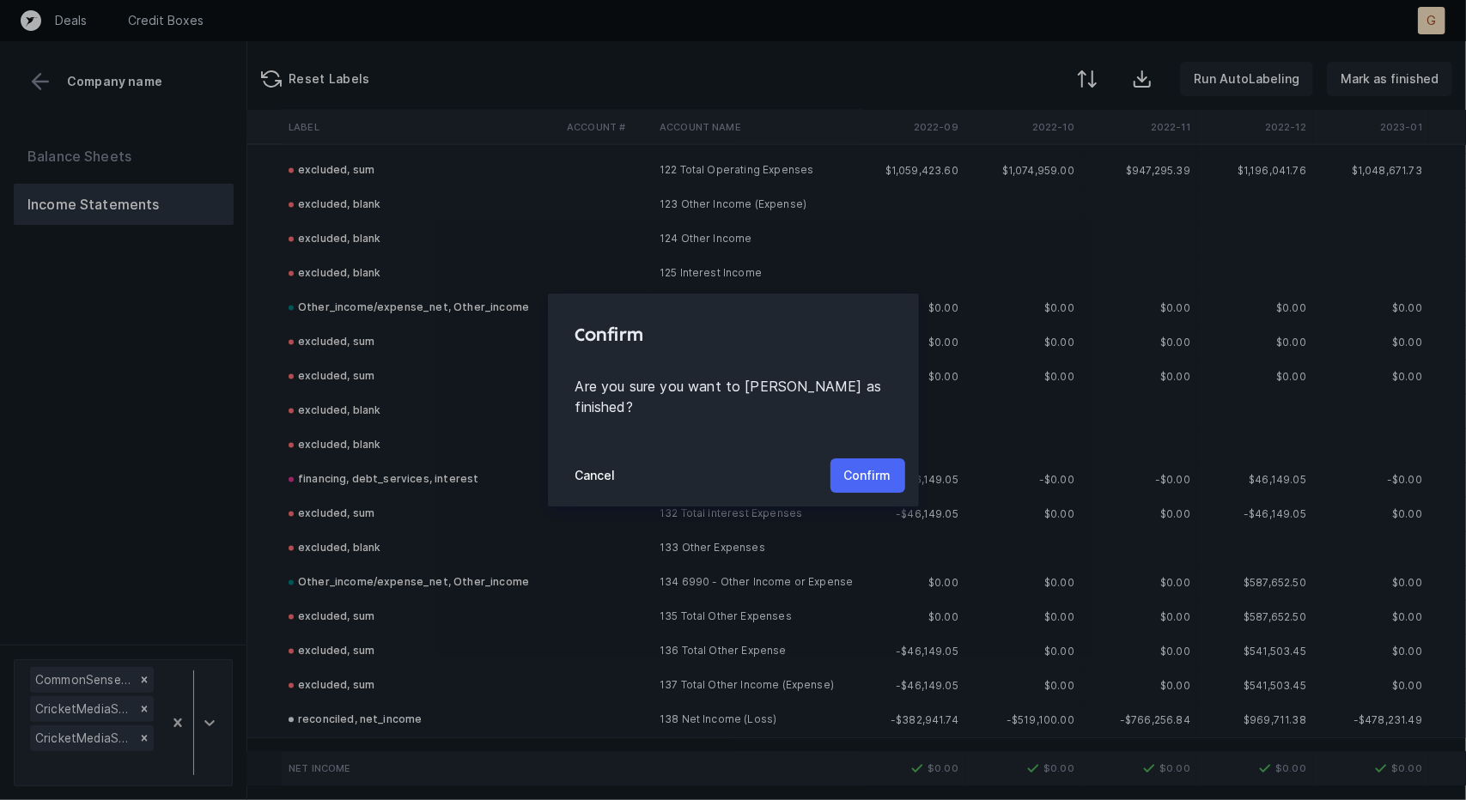
click at [869, 465] on p "Confirm" at bounding box center [867, 475] width 47 height 21
